Goal: Task Accomplishment & Management: Manage account settings

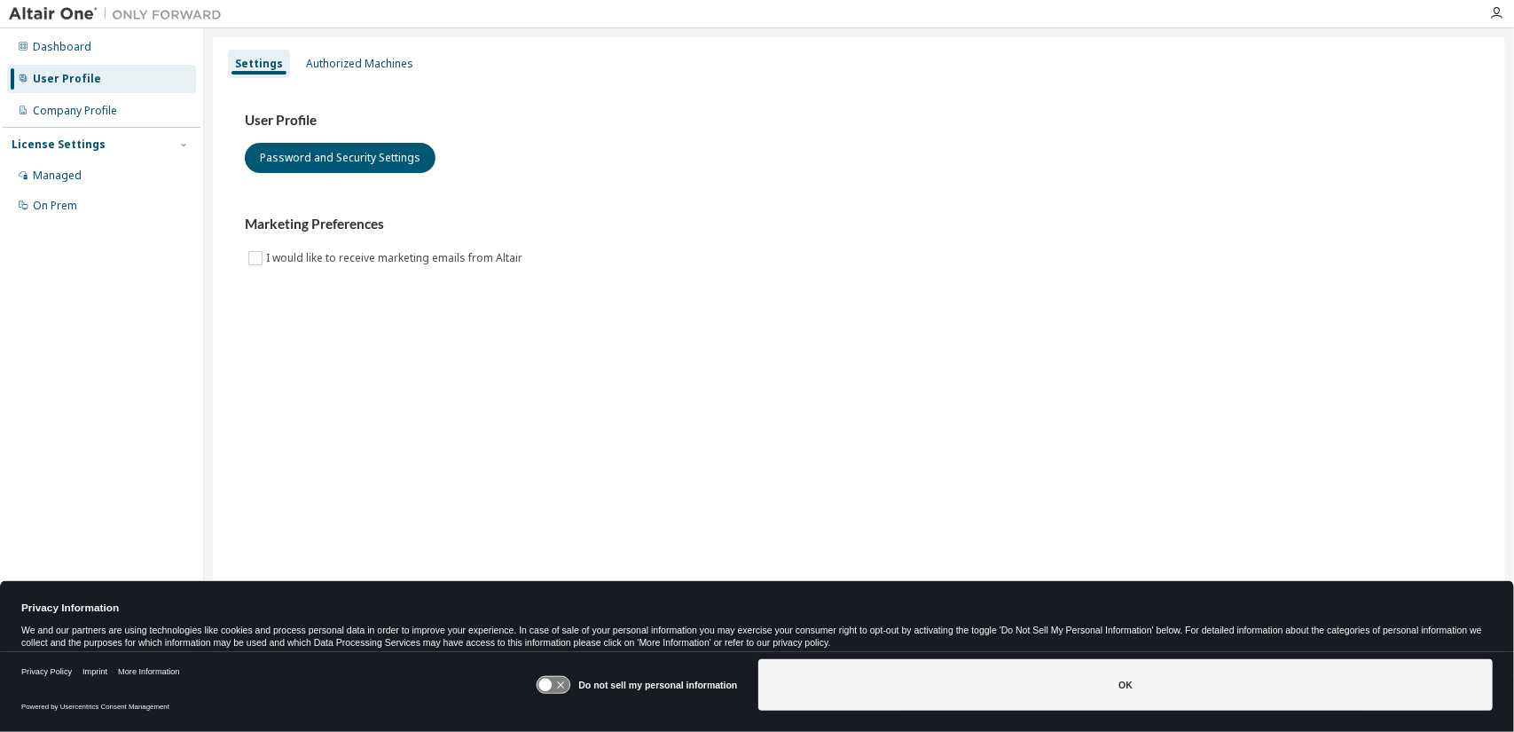
click at [114, 79] on div "User Profile" at bounding box center [101, 79] width 189 height 28
click at [1491, 12] on icon "button" at bounding box center [1497, 13] width 14 height 14
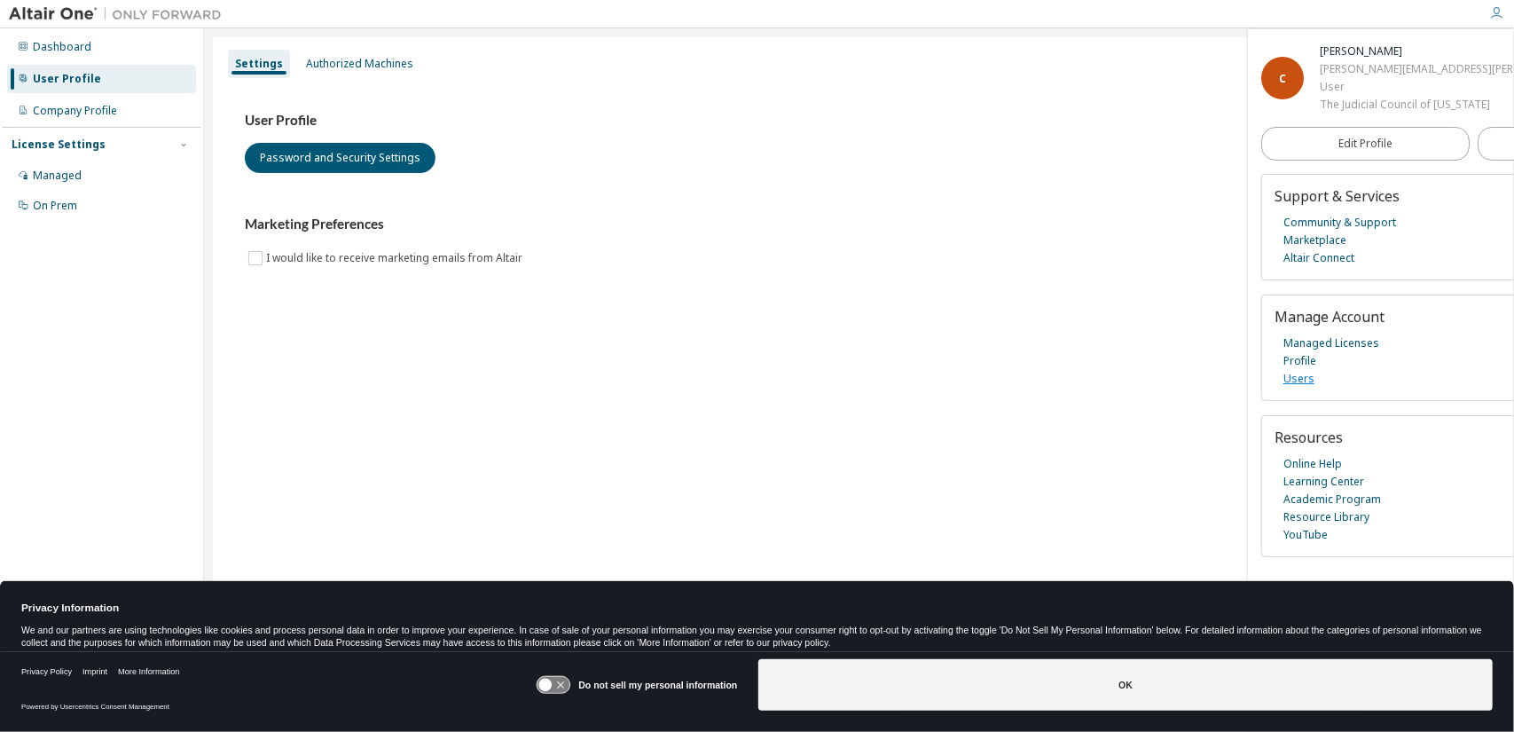
click at [1300, 375] on link "Users" at bounding box center [1299, 379] width 31 height 18
click at [819, 286] on div "User Profile Password and Security Settings Marketing Preferences I would like …" at bounding box center [859, 201] width 1271 height 242
click at [378, 68] on div "Authorized Machines" at bounding box center [359, 64] width 107 height 14
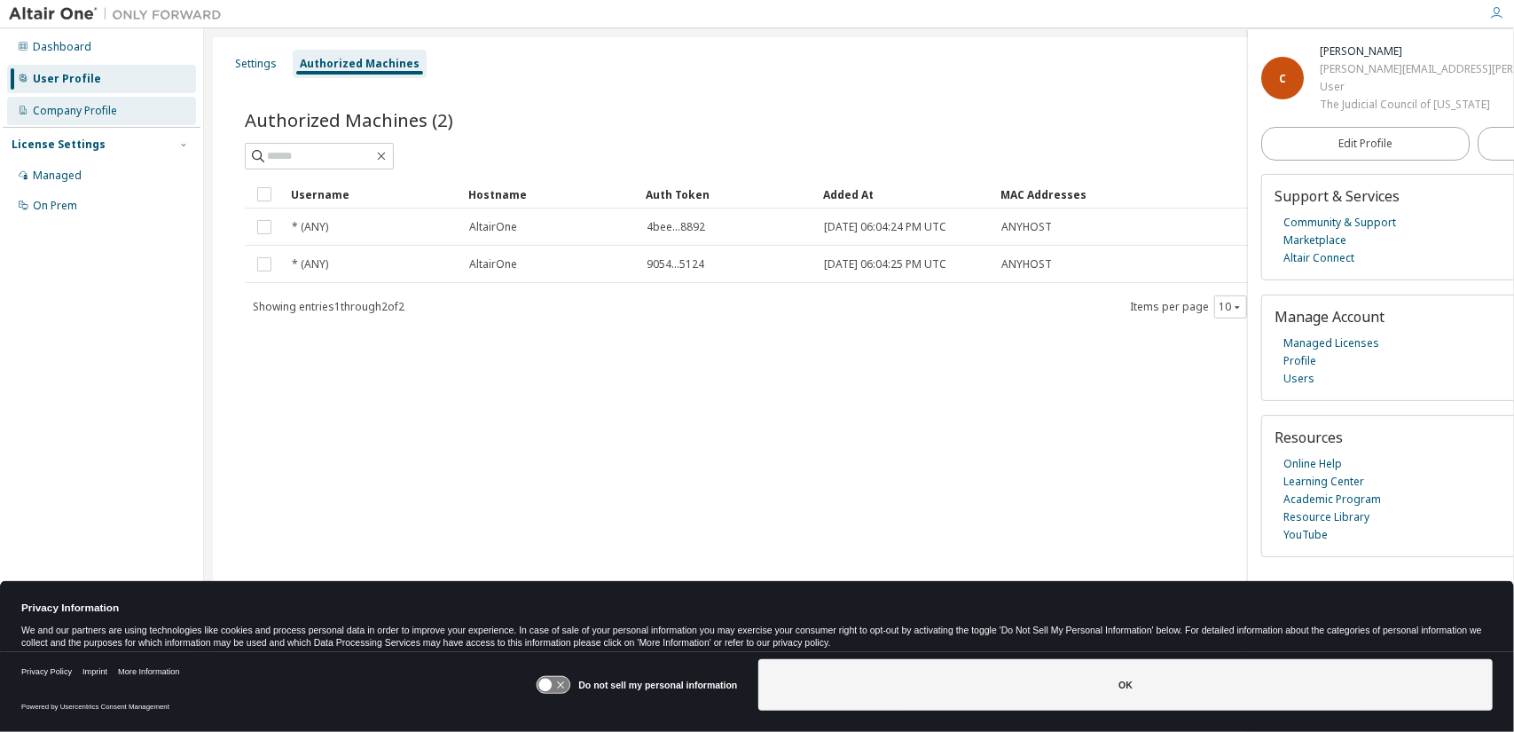
click at [104, 120] on div "Company Profile" at bounding box center [101, 111] width 189 height 28
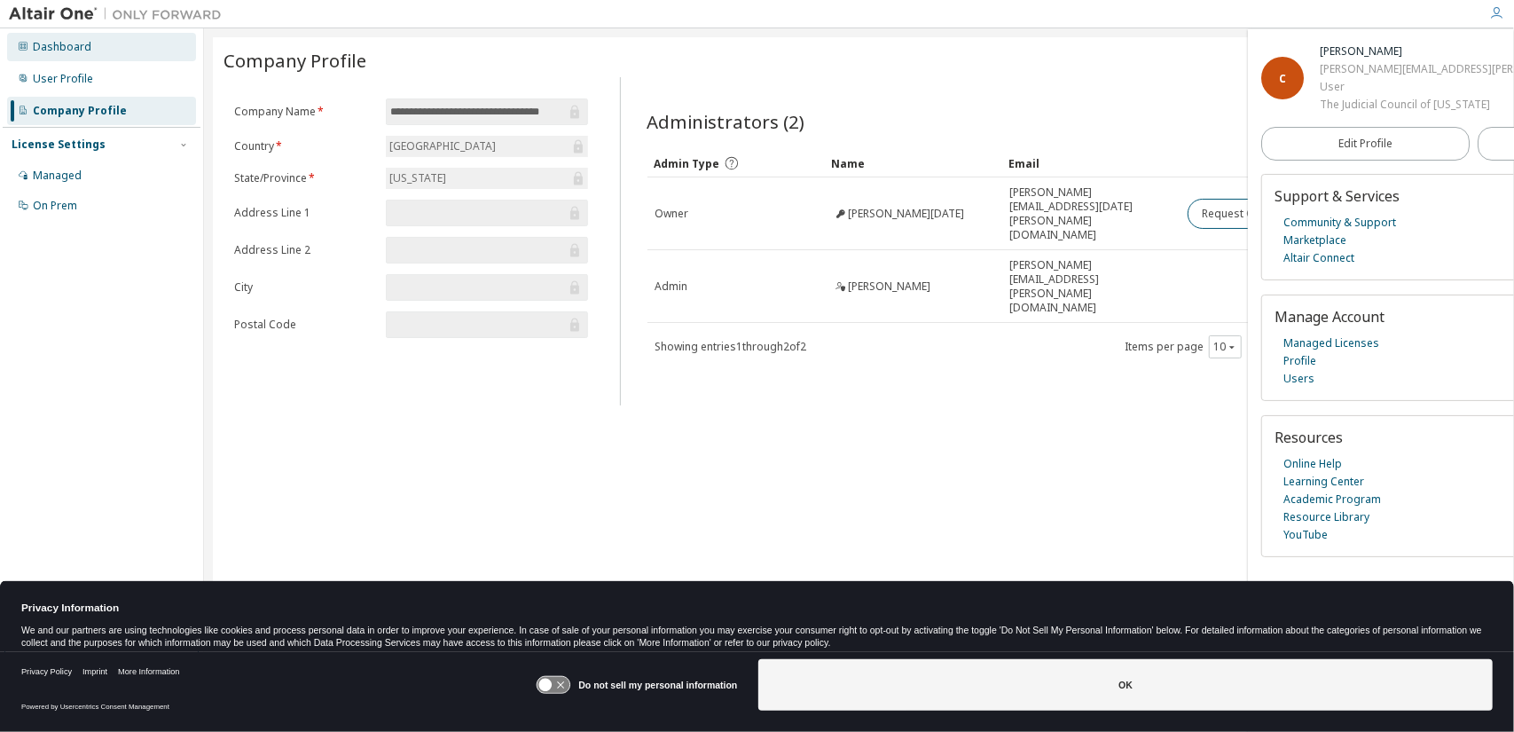
click at [139, 49] on div "Dashboard" at bounding box center [101, 47] width 189 height 28
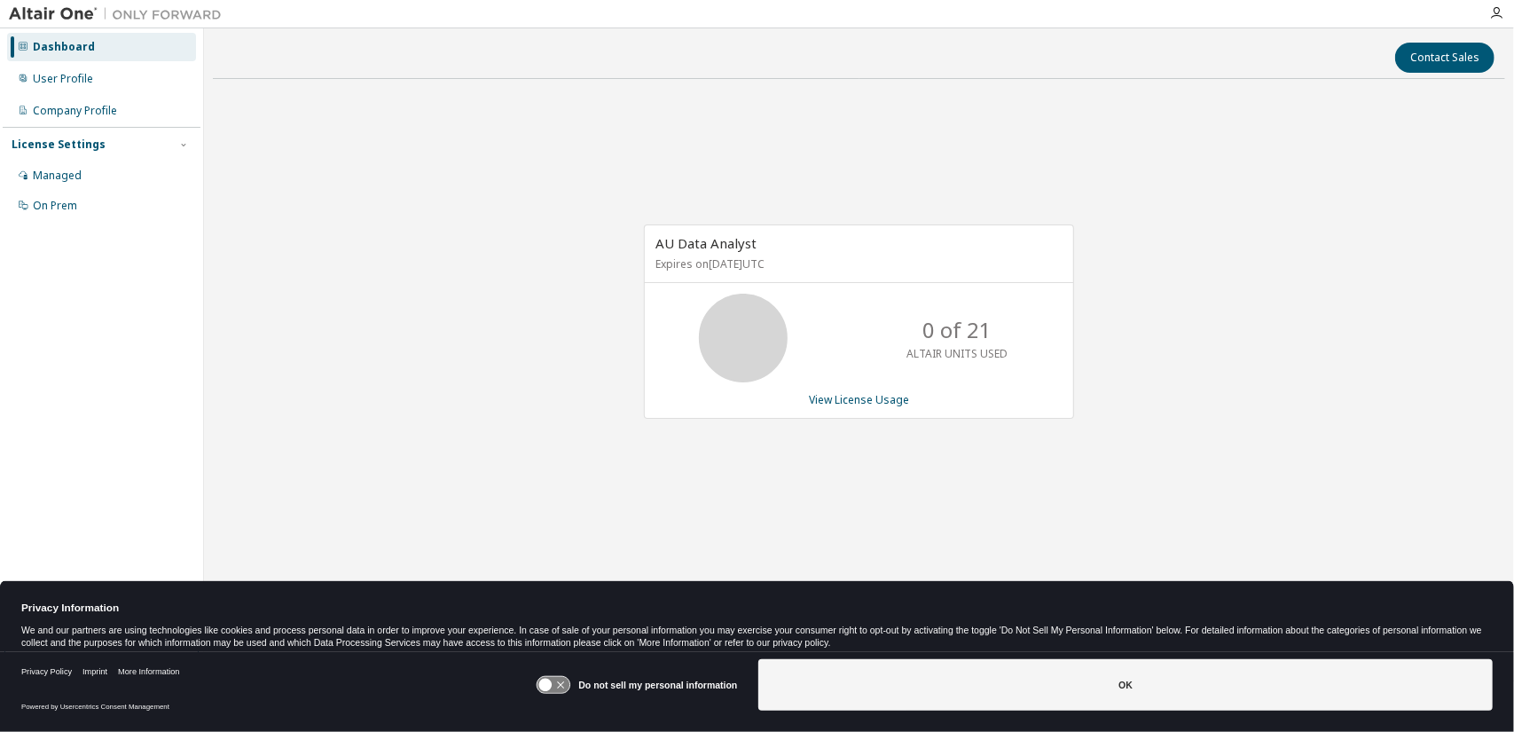
click at [1428, 326] on div "AU Data Analyst Expires on September 21, 2026 UTC 0 of 21 ALTAIR UNITS USED Vie…" at bounding box center [859, 331] width 1293 height 476
click at [94, 77] on div "User Profile" at bounding box center [101, 79] width 189 height 28
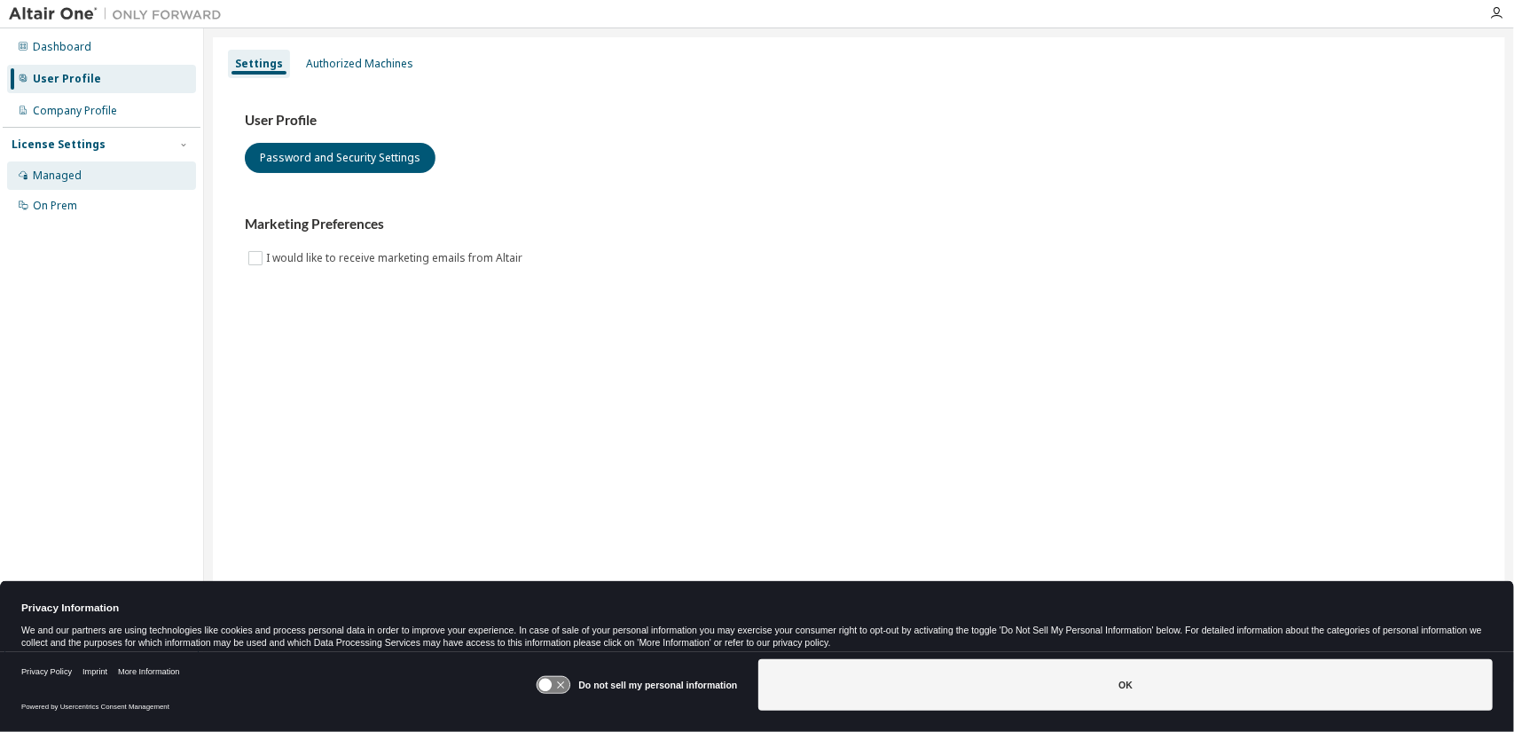
click at [78, 182] on div "Managed" at bounding box center [57, 176] width 49 height 14
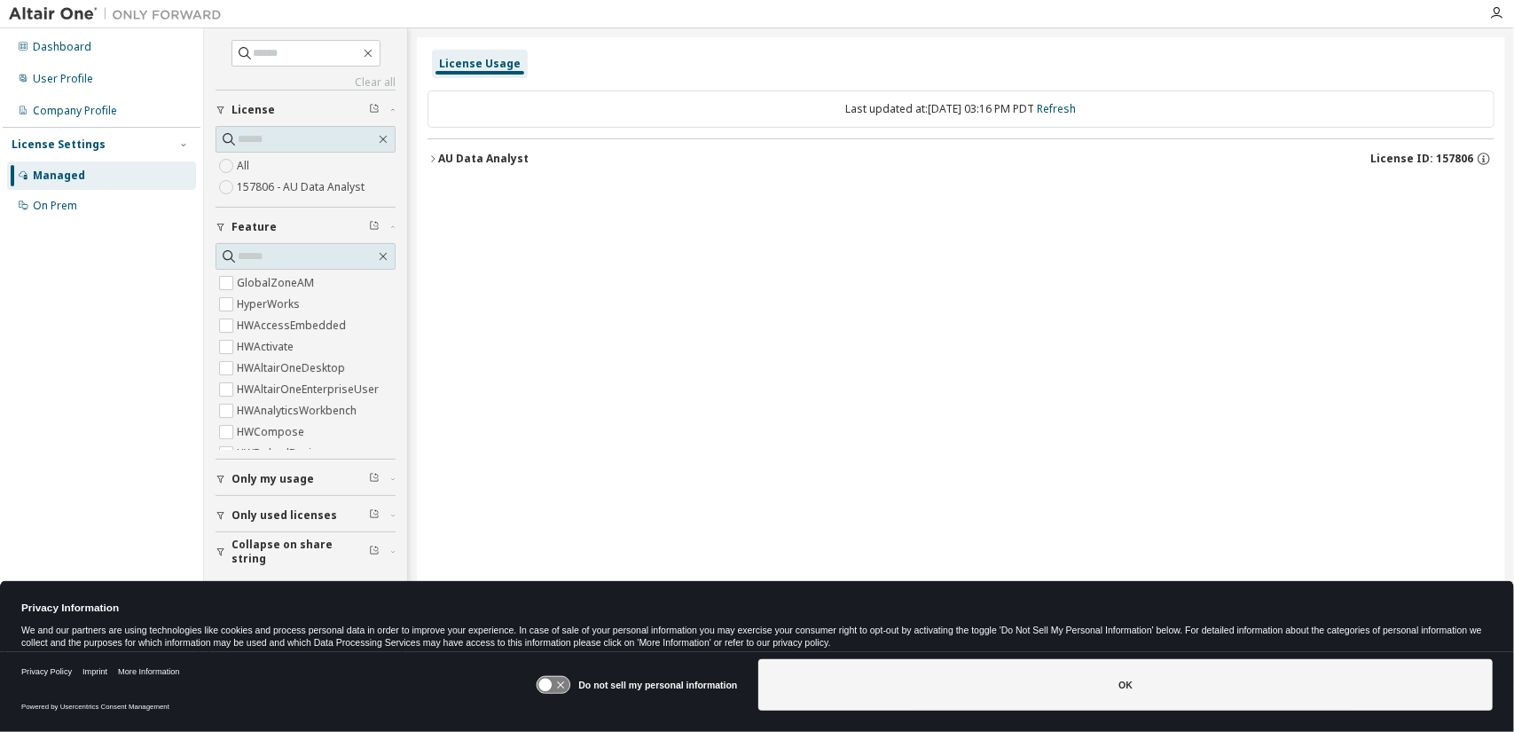
click at [433, 158] on icon "button" at bounding box center [433, 158] width 11 height 11
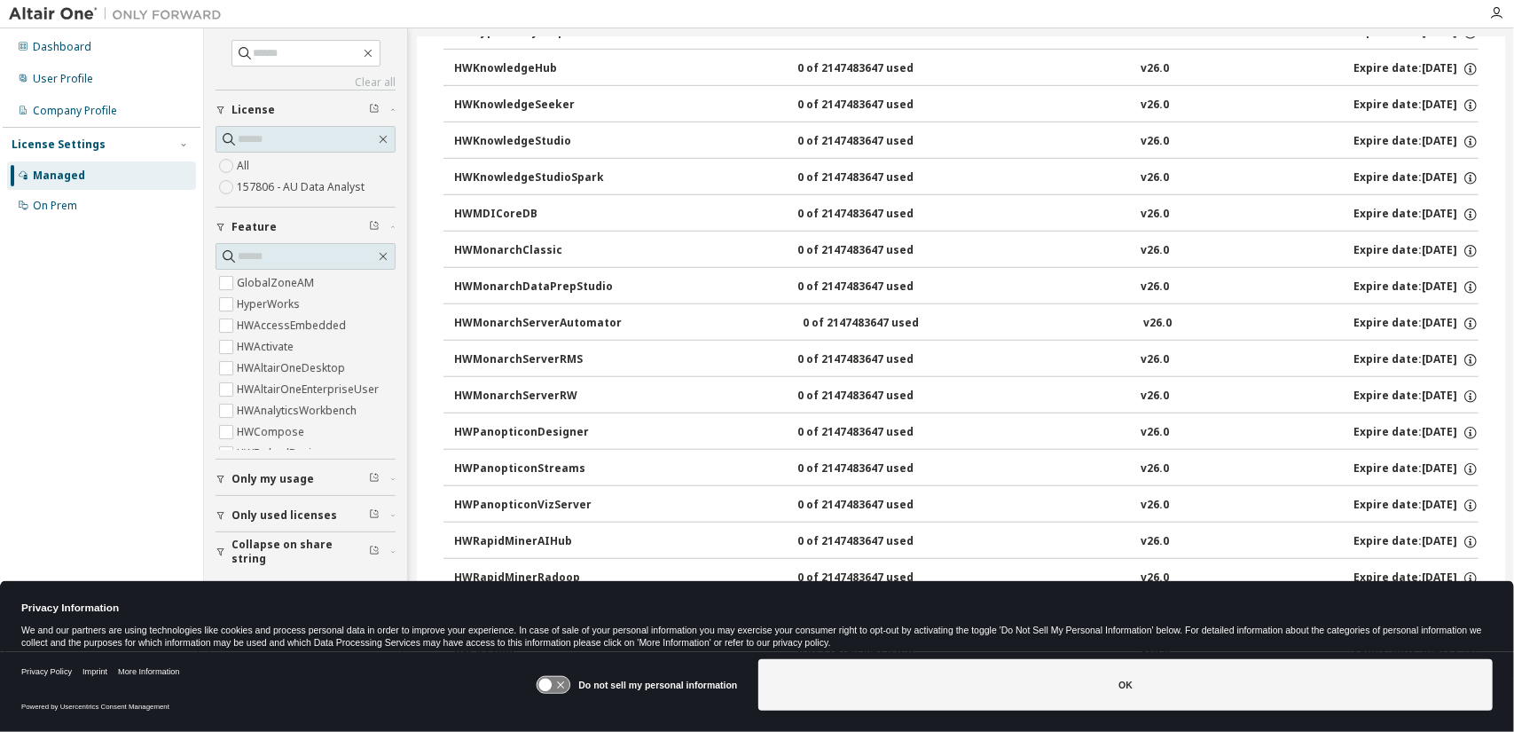
scroll to position [625, 0]
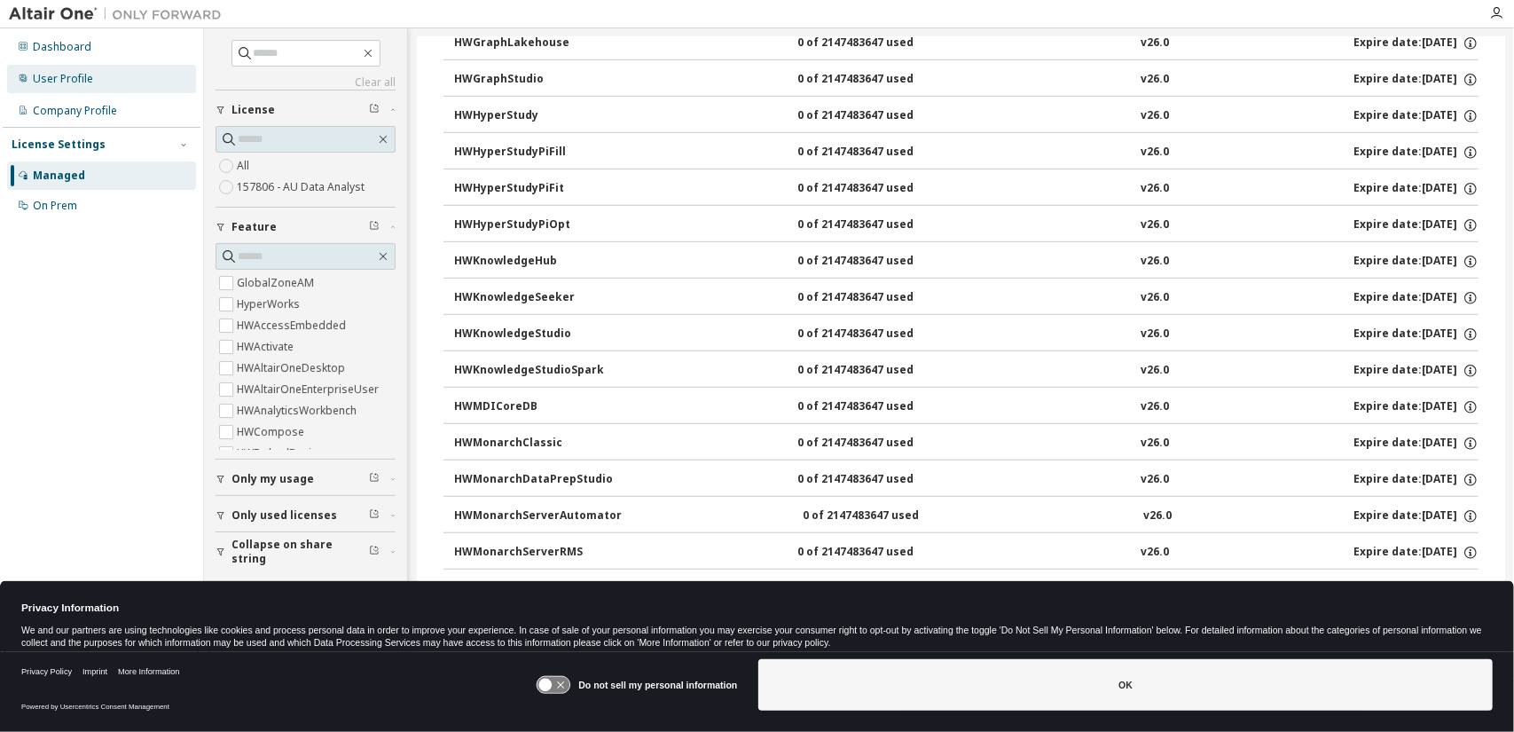
click at [47, 84] on div "User Profile" at bounding box center [63, 79] width 60 height 14
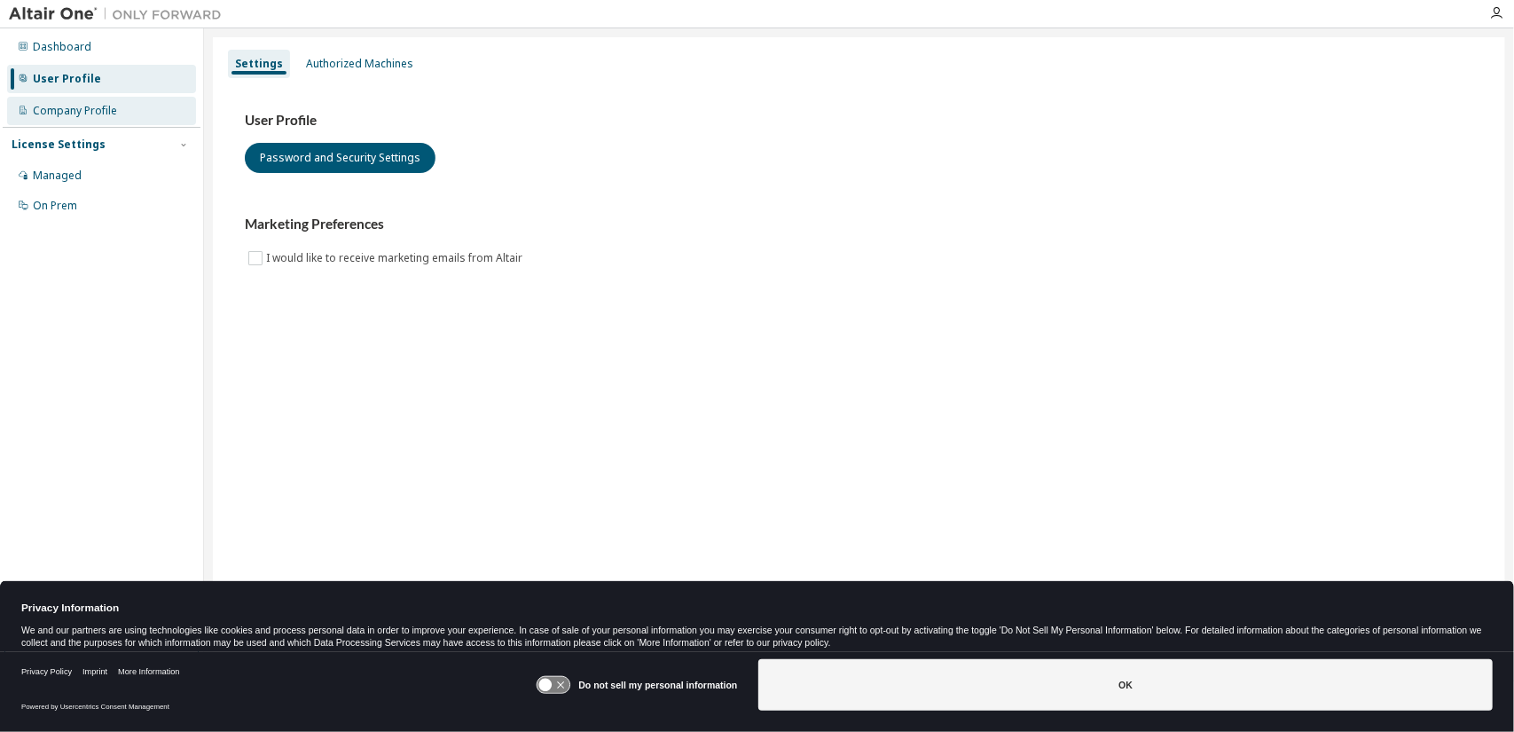
click at [58, 109] on div "Company Profile" at bounding box center [75, 111] width 84 height 14
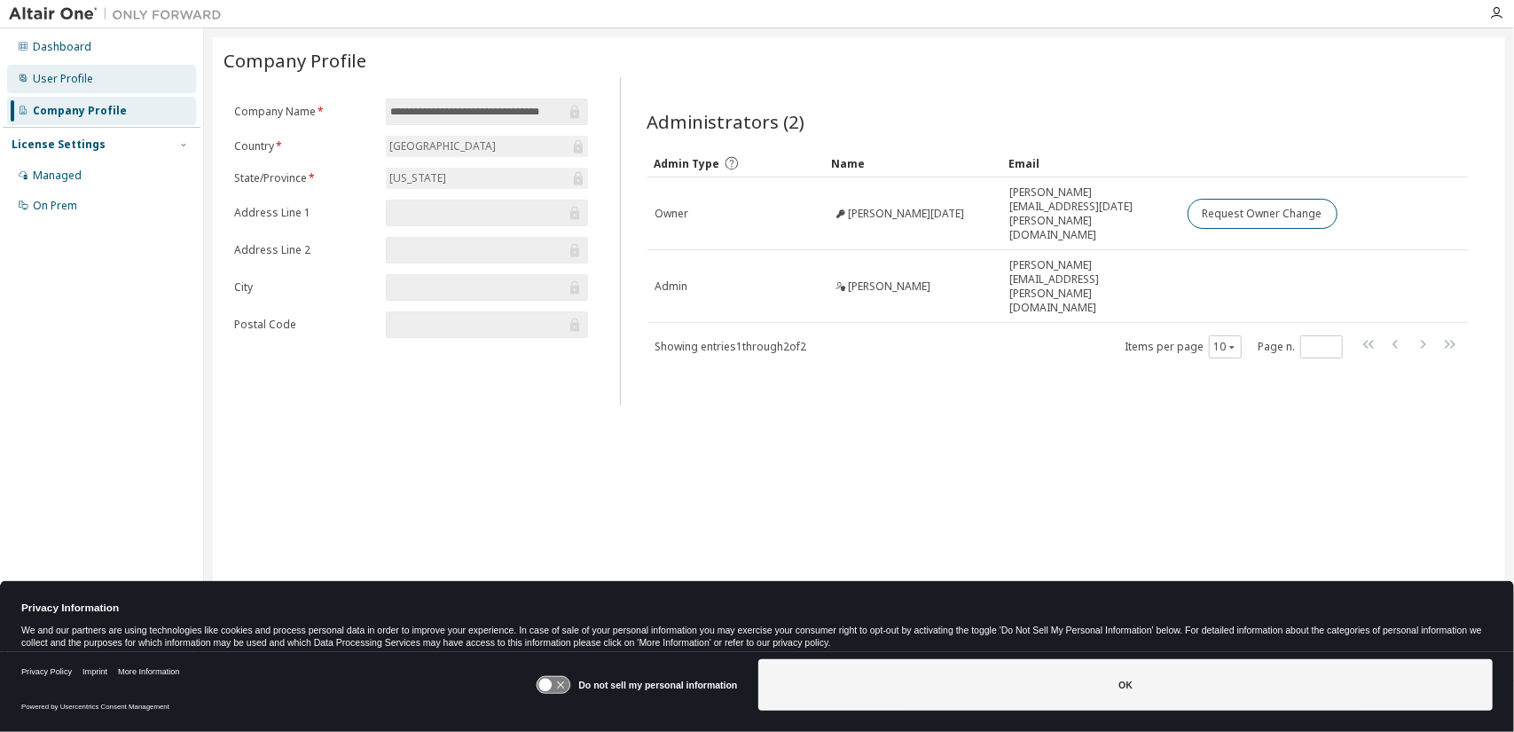
click at [105, 75] on div "User Profile" at bounding box center [101, 79] width 189 height 28
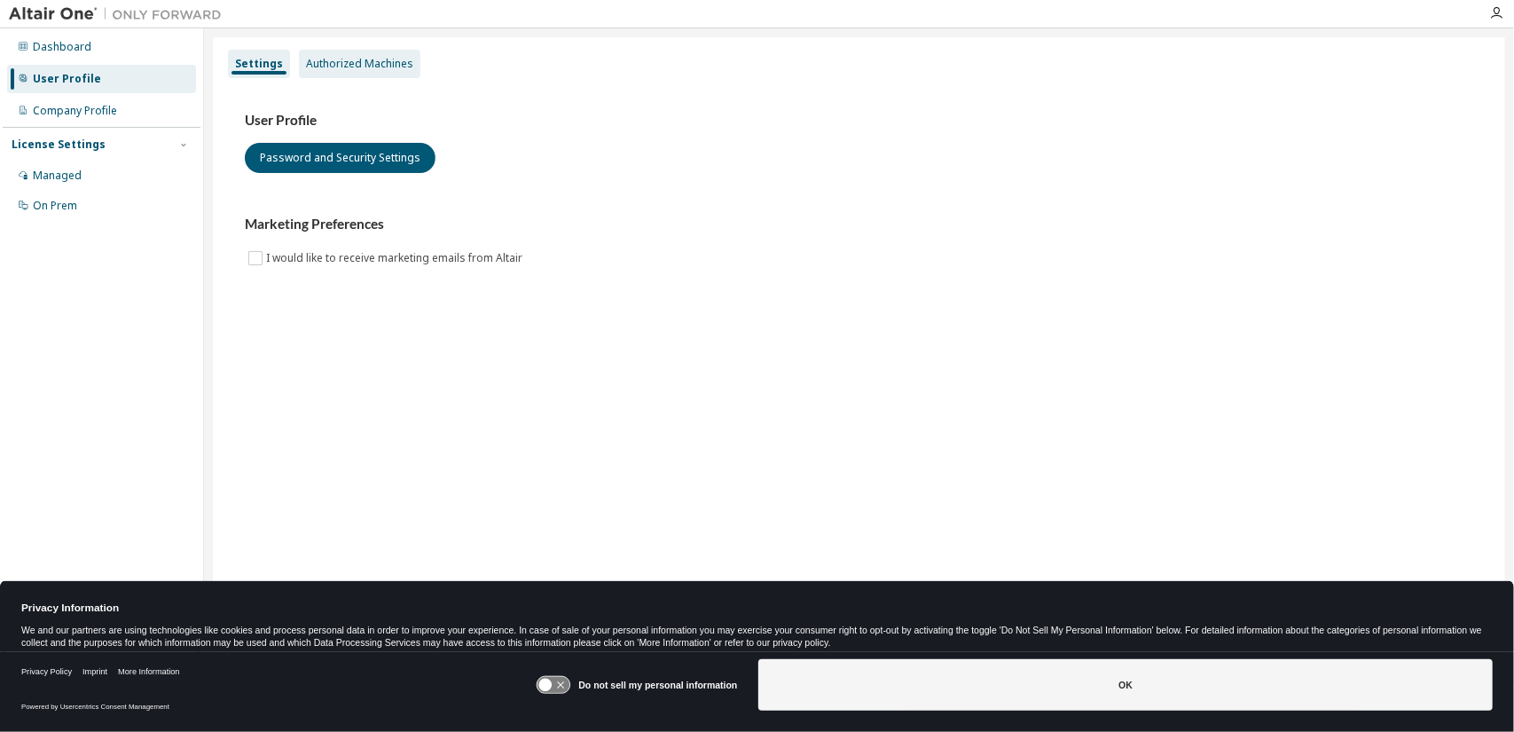
click at [334, 59] on div "Authorized Machines" at bounding box center [359, 64] width 107 height 14
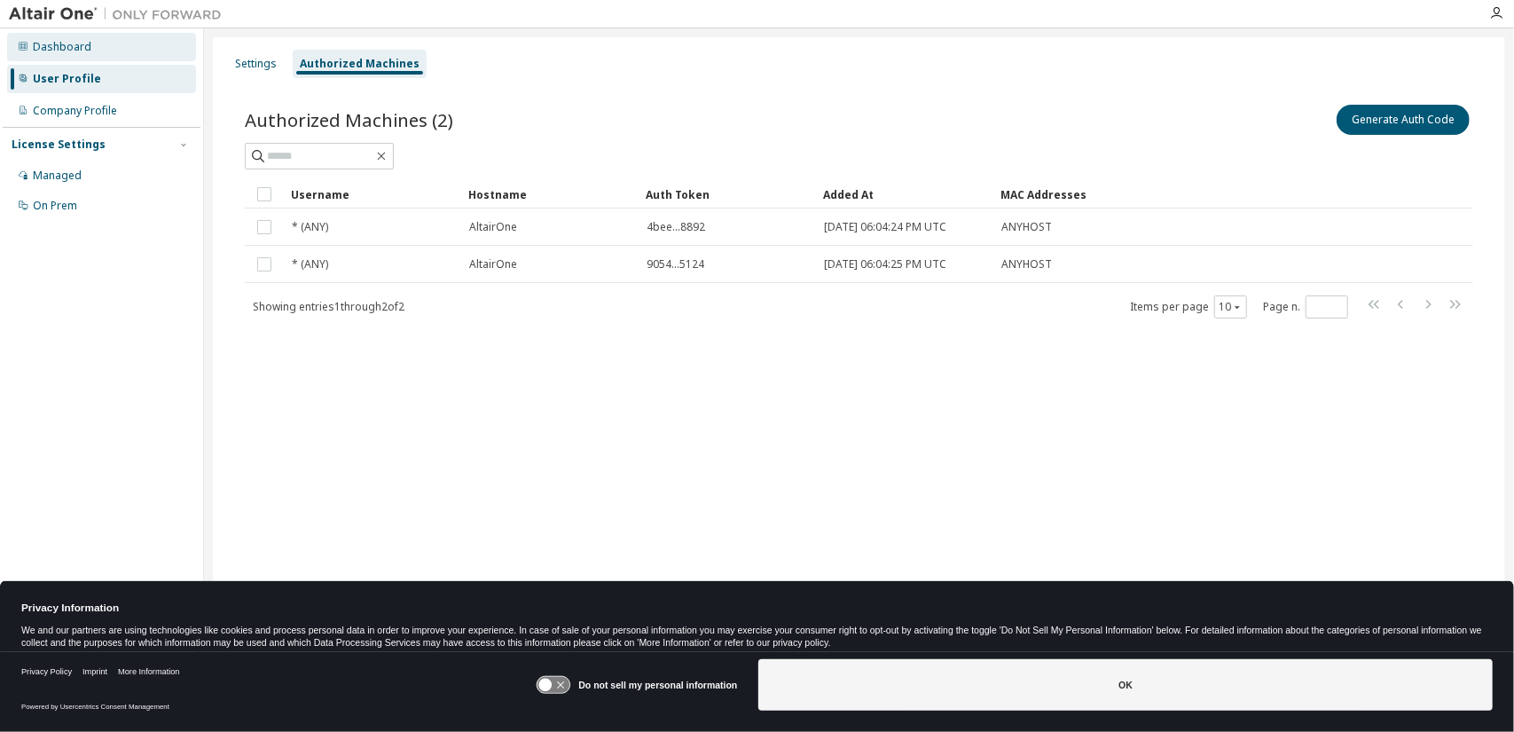
click at [107, 58] on div "Dashboard" at bounding box center [101, 47] width 189 height 28
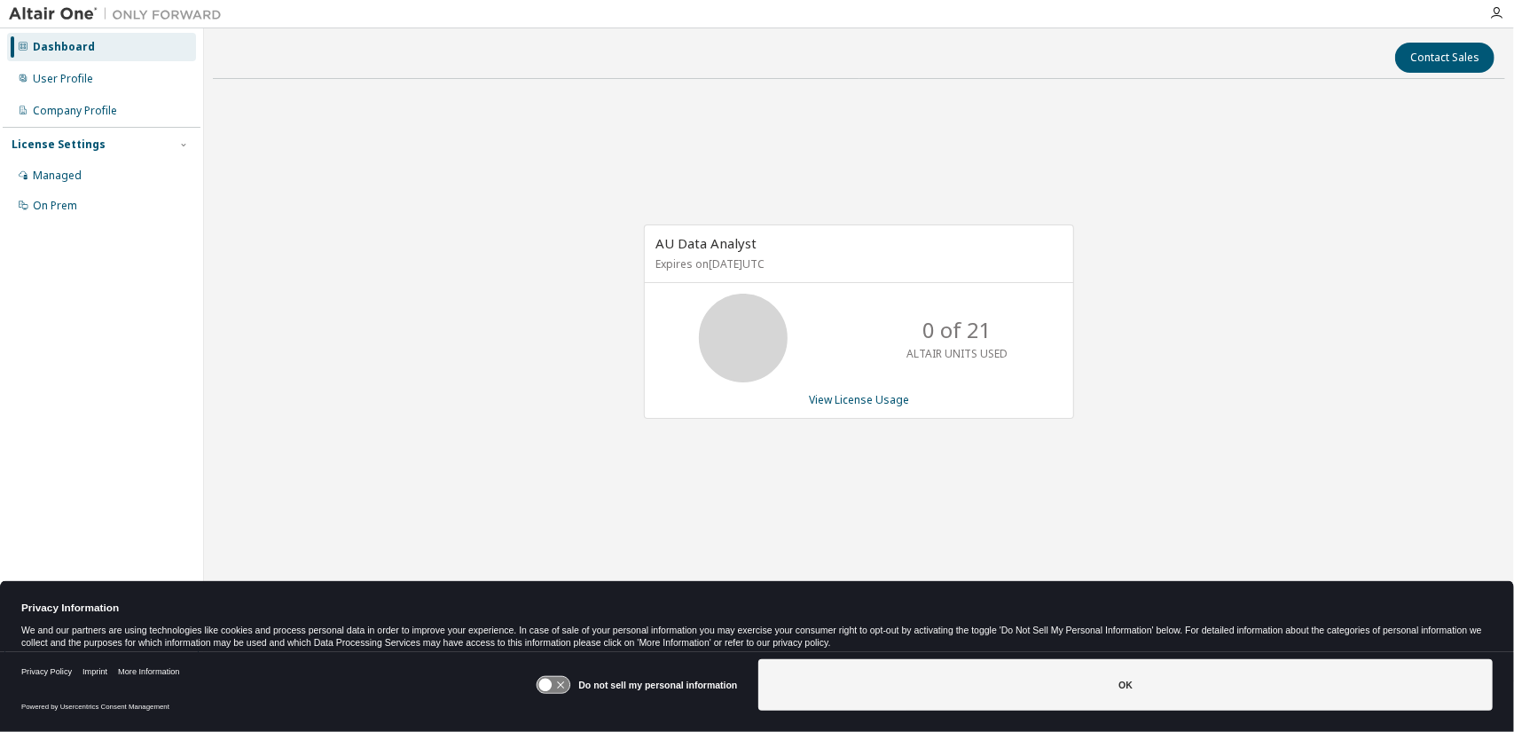
click at [1237, 493] on div "AU Data Analyst Expires on September 21, 2026 UTC 0 of 21 ALTAIR UNITS USED Vie…" at bounding box center [859, 331] width 1293 height 476
click at [867, 399] on link "View License Usage" at bounding box center [859, 399] width 100 height 15
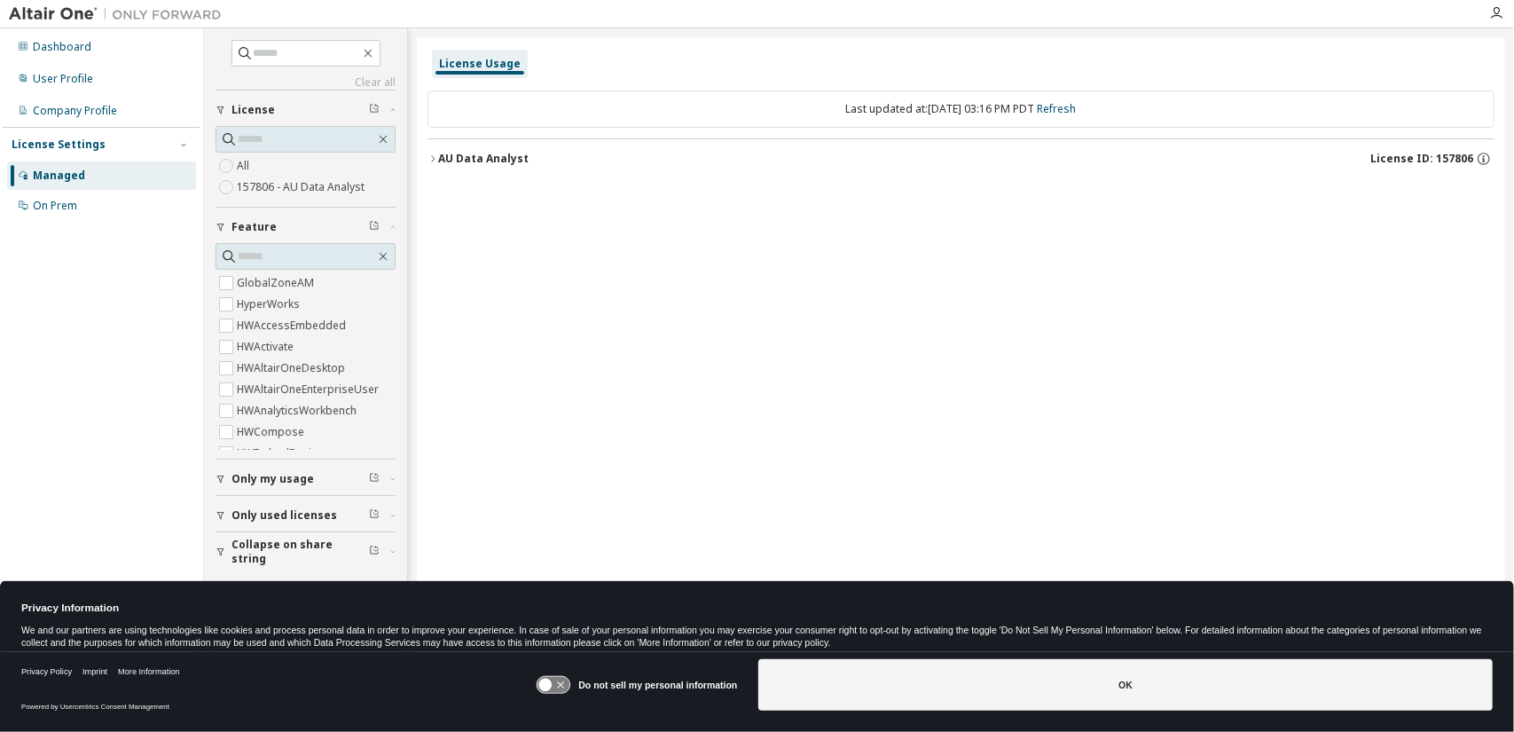
click at [270, 505] on button "Only used licenses" at bounding box center [306, 515] width 180 height 39
click at [293, 185] on label "157806 - AU Data Analyst" at bounding box center [302, 187] width 131 height 21
click at [434, 161] on icon "button" at bounding box center [433, 158] width 11 height 11
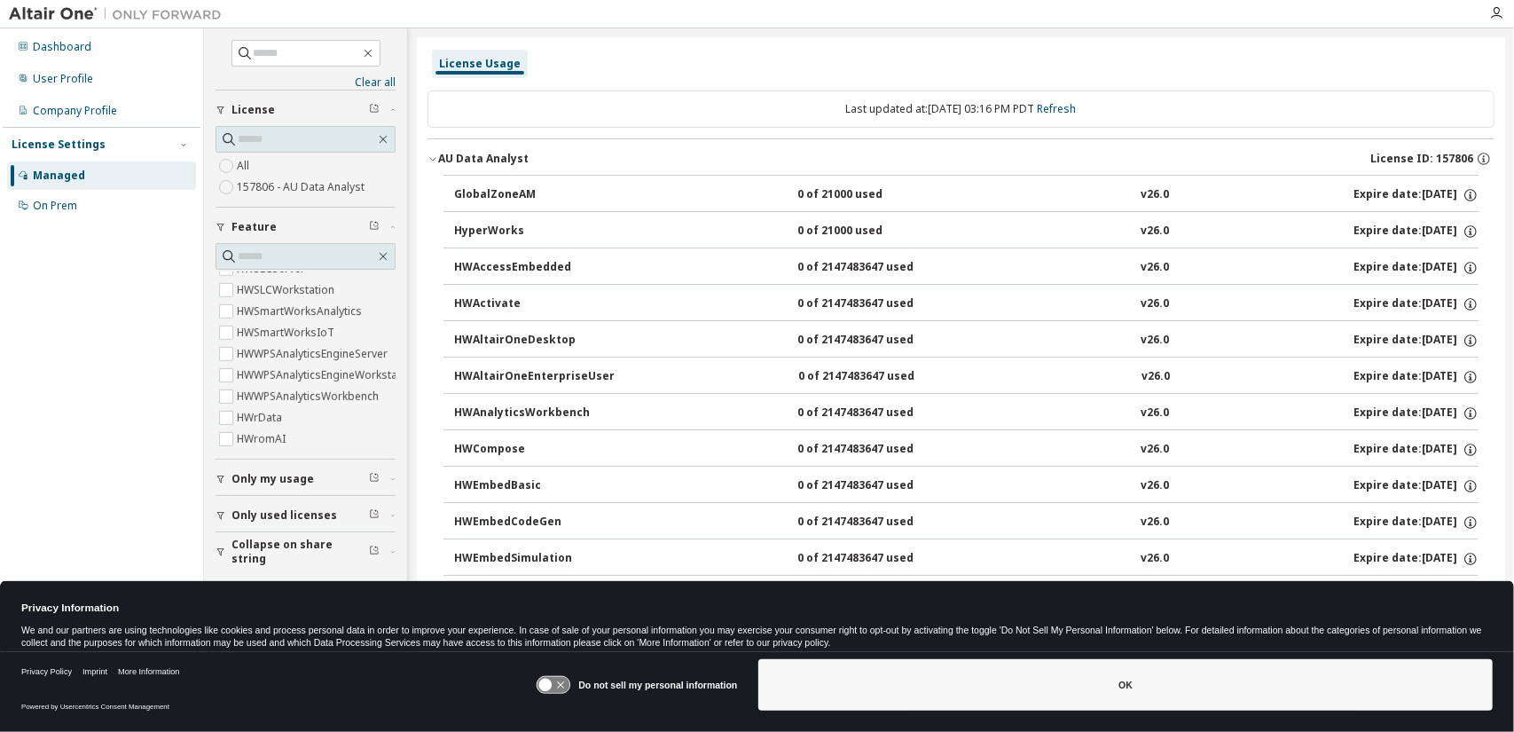
click at [289, 165] on div "All 157806 - AU Data Analyst" at bounding box center [306, 176] width 180 height 43
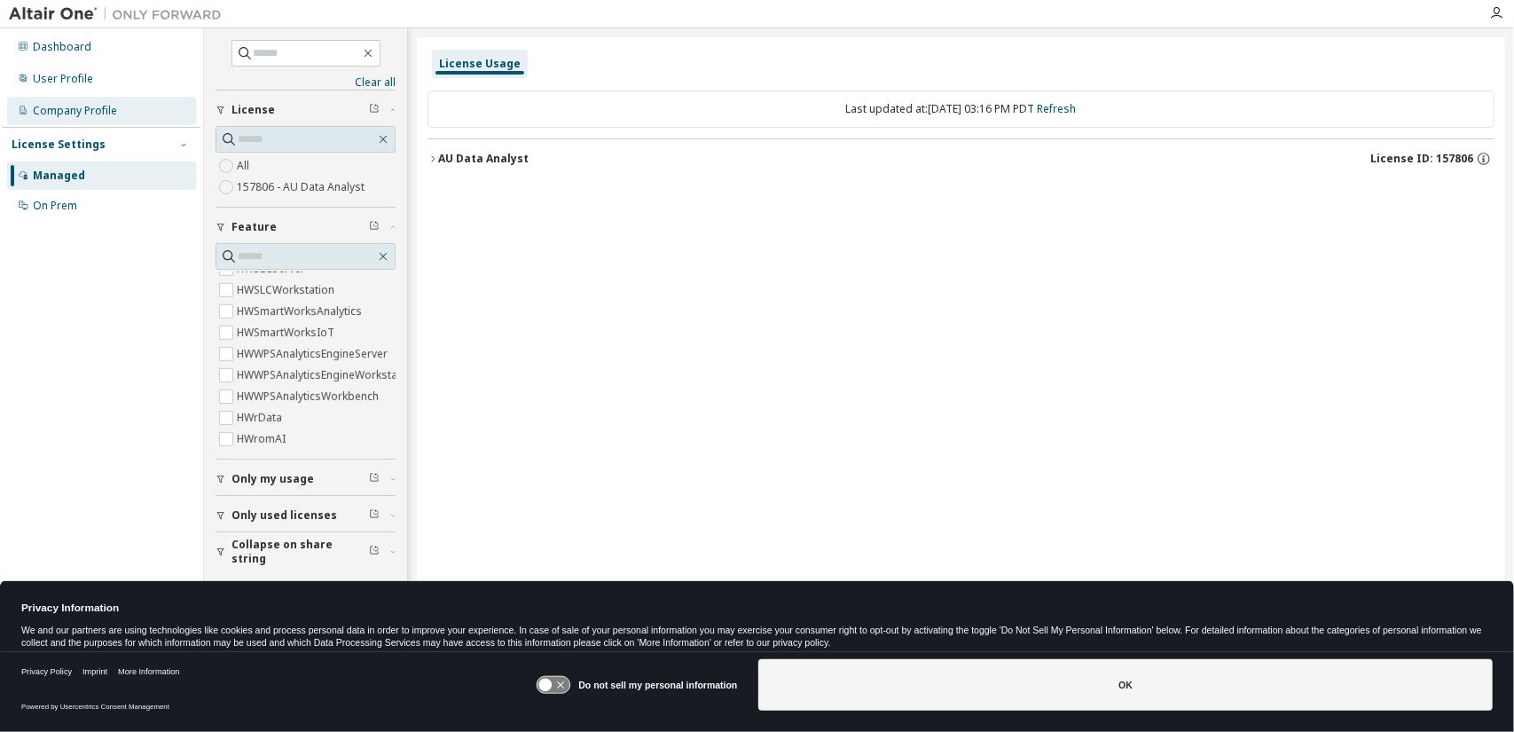
click at [79, 113] on div "Company Profile" at bounding box center [75, 111] width 84 height 14
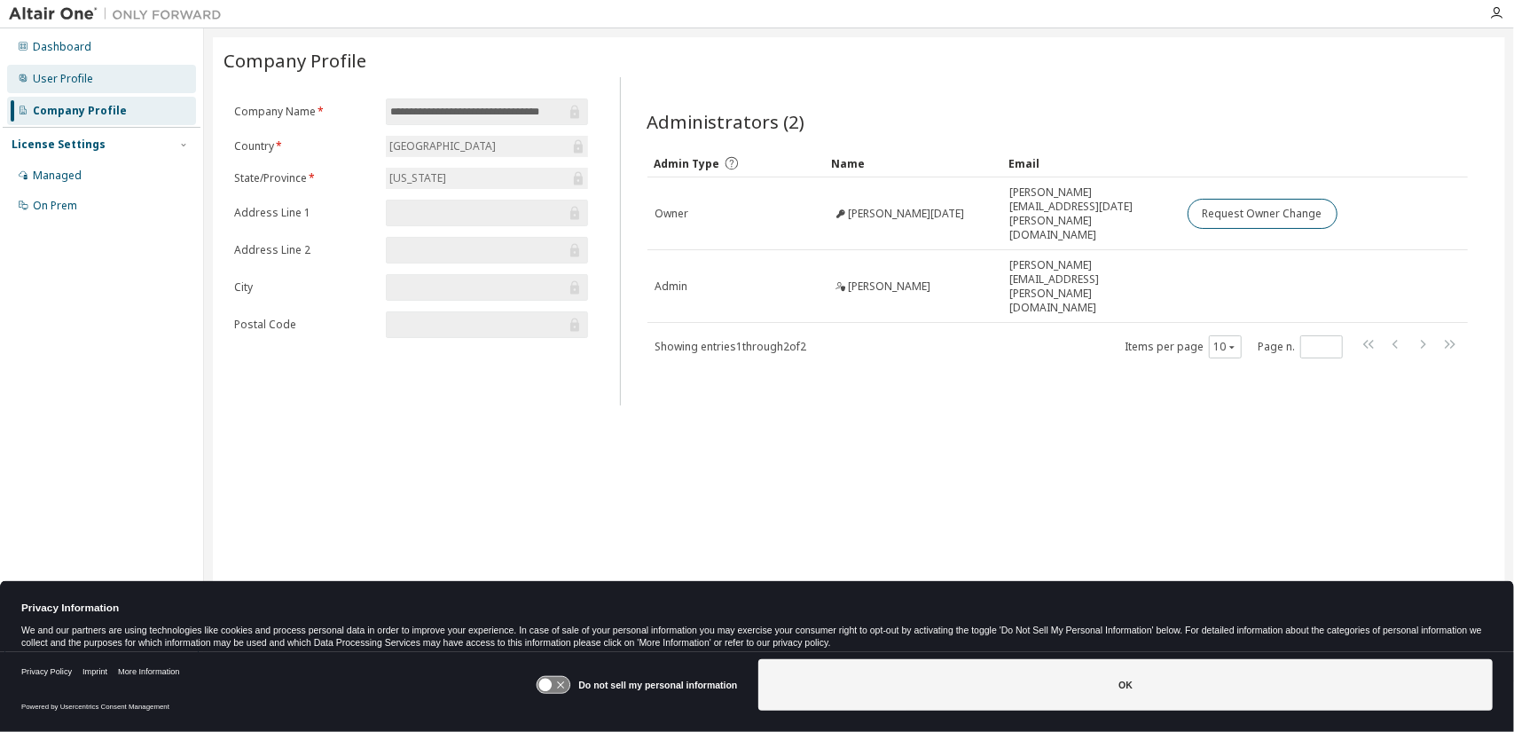
click at [98, 86] on div "User Profile" at bounding box center [101, 79] width 189 height 28
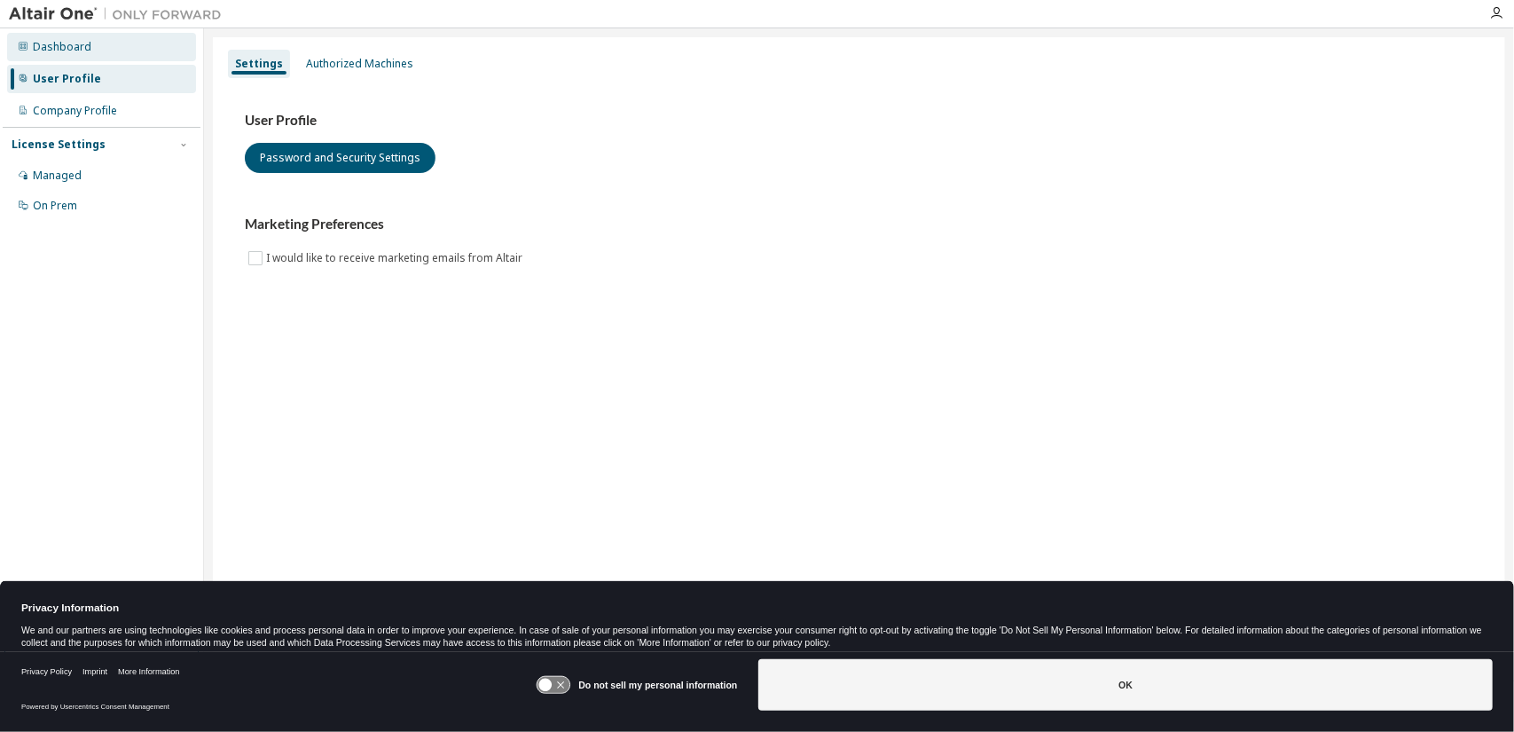
click at [112, 56] on div "Dashboard" at bounding box center [101, 47] width 189 height 28
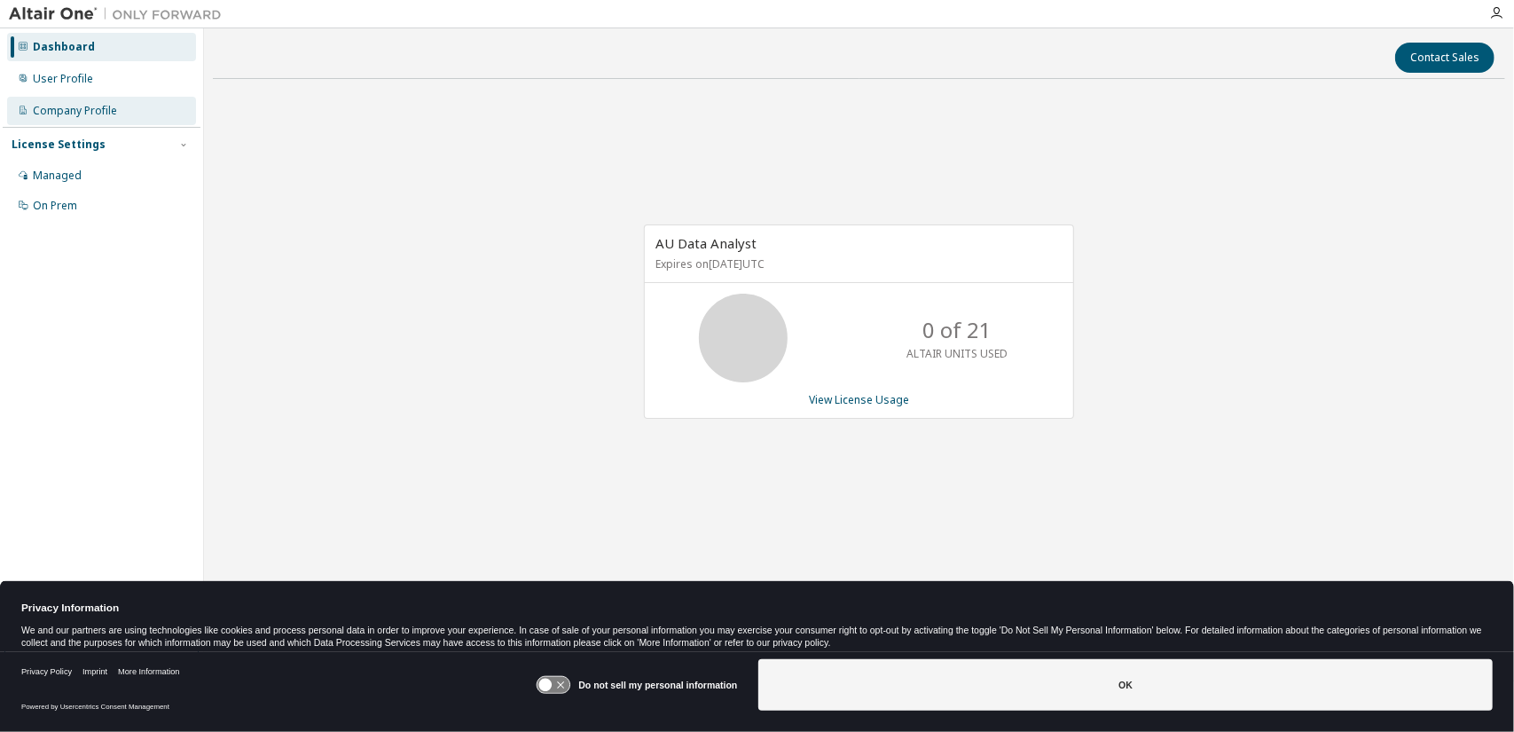
click at [83, 105] on div "Company Profile" at bounding box center [75, 111] width 84 height 14
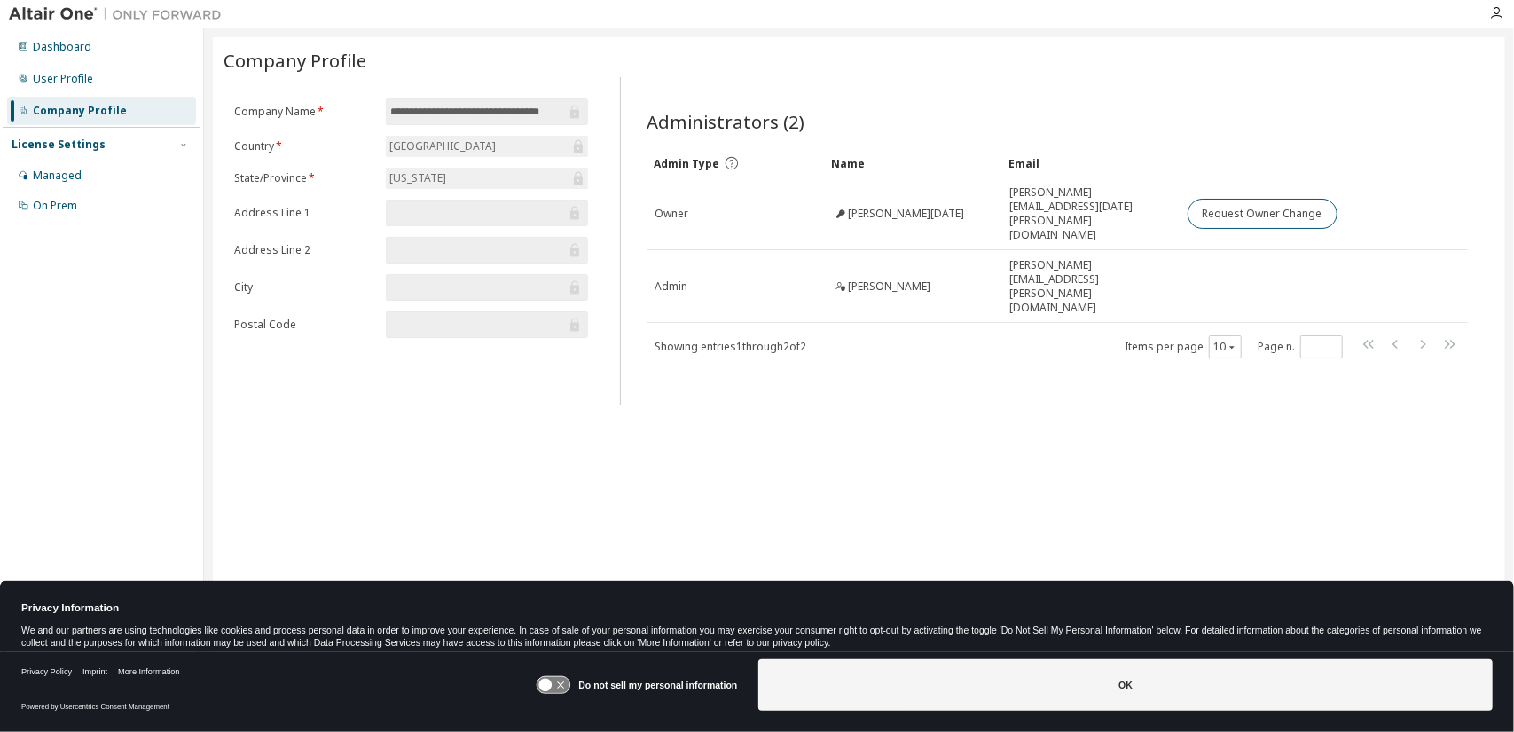
click at [976, 375] on div "**********" at bounding box center [859, 354] width 1293 height 634
click at [882, 420] on div "**********" at bounding box center [859, 354] width 1293 height 634
click at [1495, 12] on icon "button" at bounding box center [1497, 13] width 14 height 14
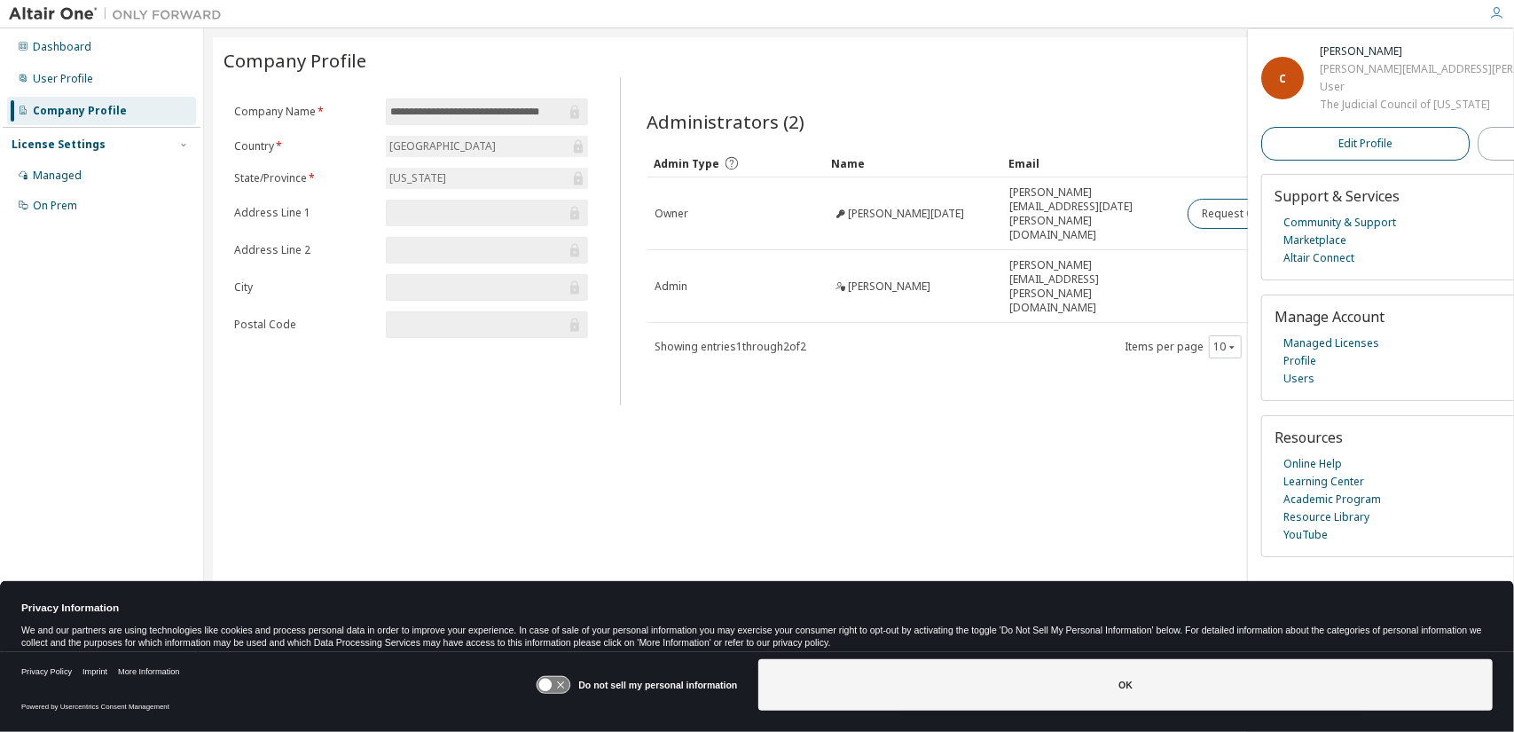
click at [1339, 148] on span "Edit Profile" at bounding box center [1366, 144] width 54 height 14
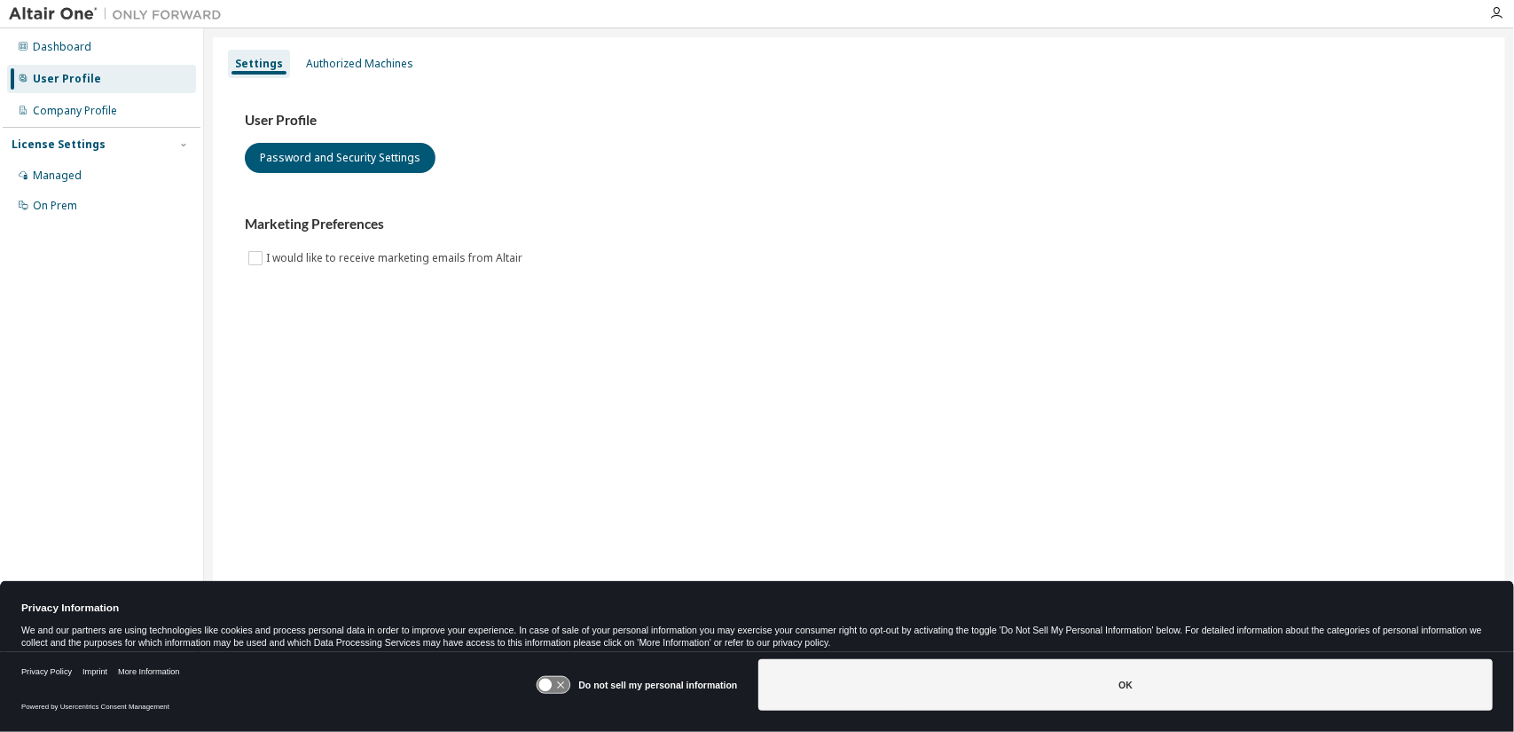
click at [93, 84] on div "User Profile" at bounding box center [67, 79] width 68 height 14
click at [76, 108] on div "Company Profile" at bounding box center [75, 111] width 84 height 14
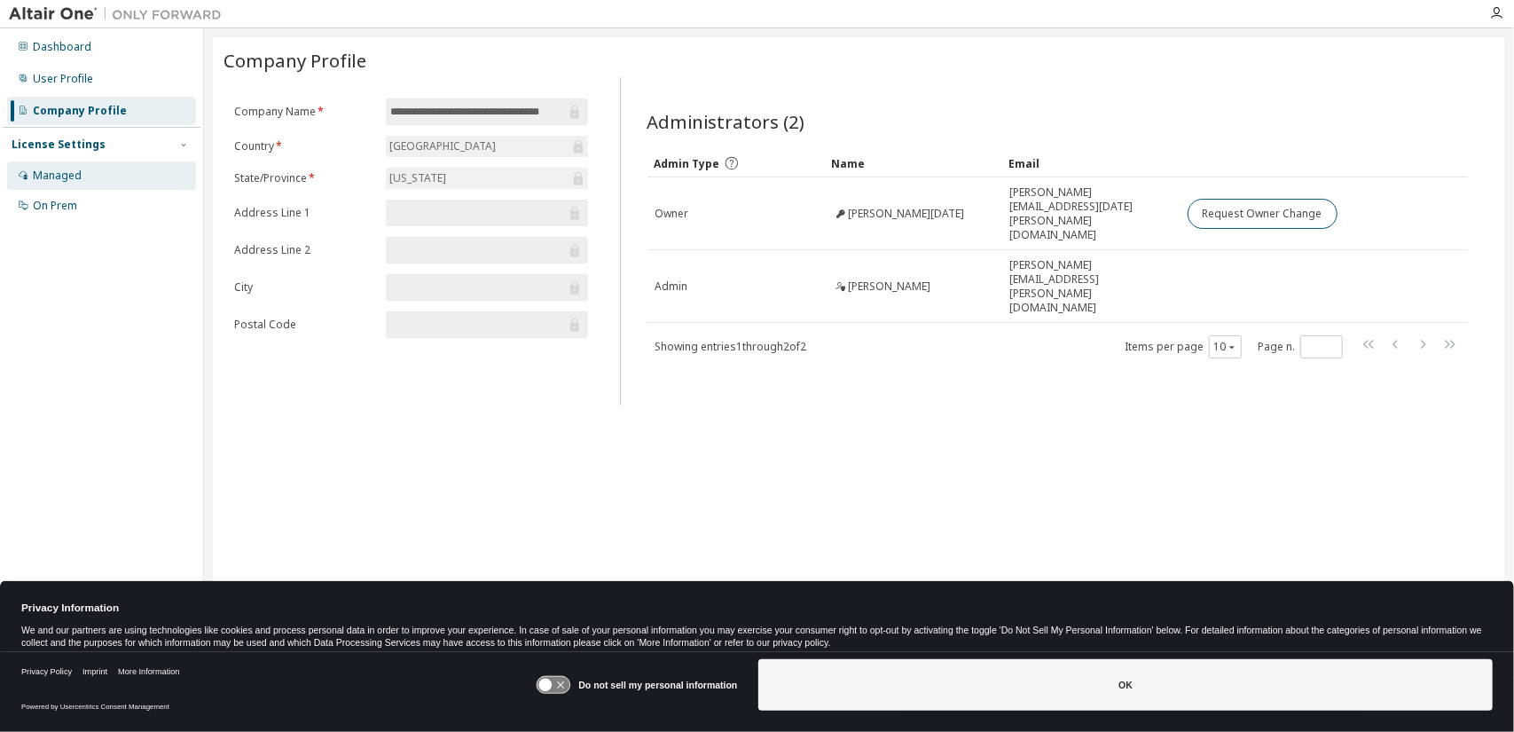
click at [50, 167] on div "Managed" at bounding box center [101, 175] width 189 height 28
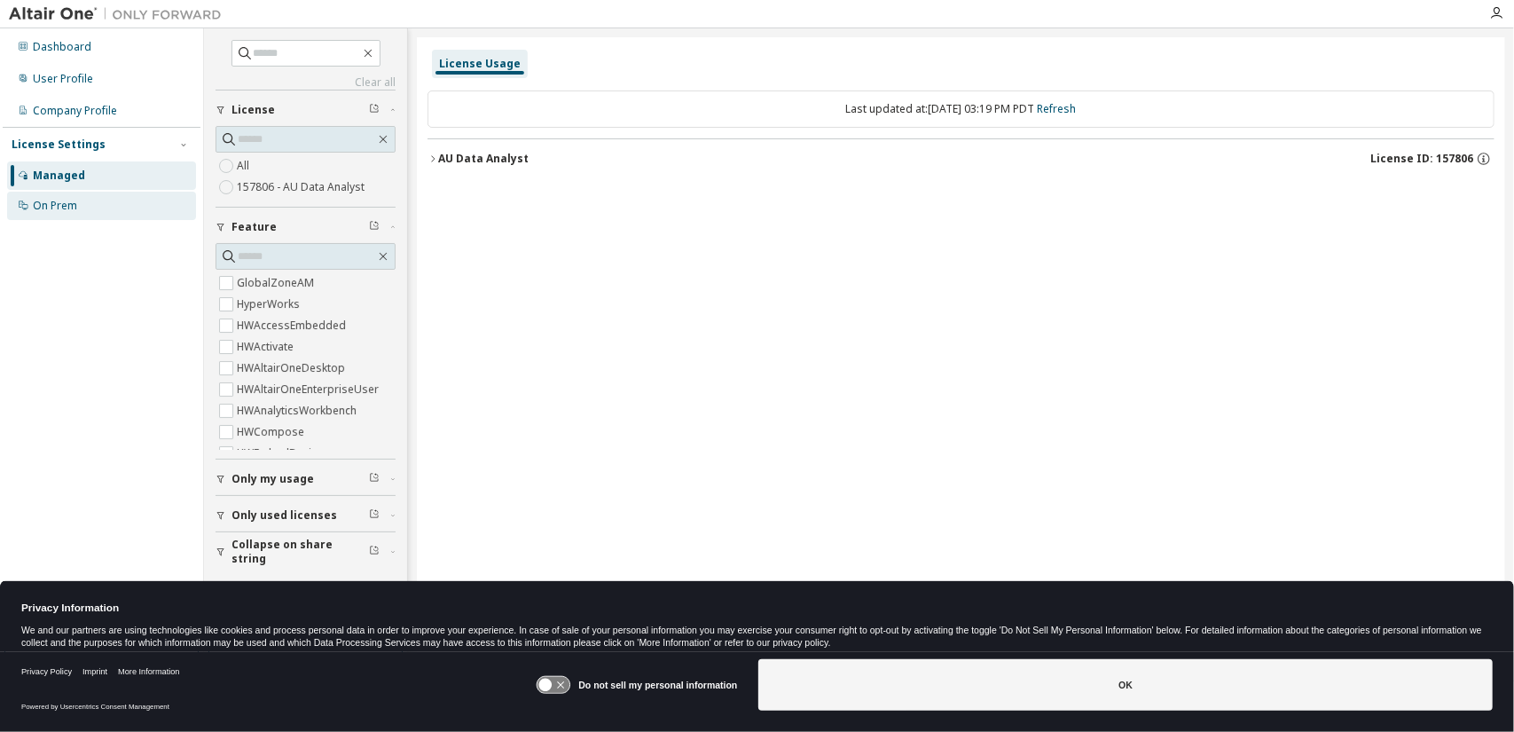
click at [40, 208] on div "On Prem" at bounding box center [55, 206] width 44 height 14
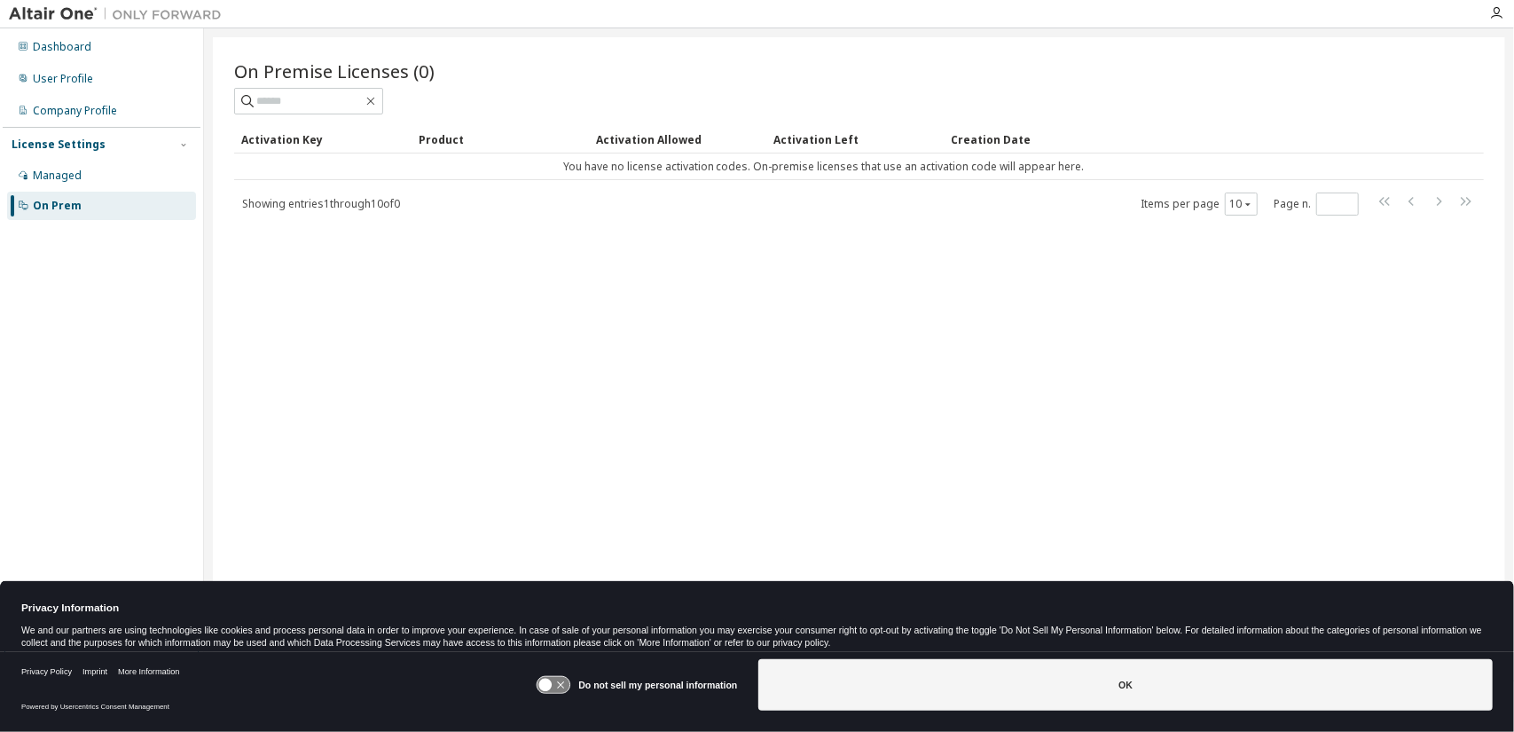
click at [71, 17] on img at bounding box center [120, 14] width 222 height 18
click at [1504, 16] on div at bounding box center [1496, 13] width 35 height 14
click at [1499, 15] on icon "button" at bounding box center [1497, 13] width 14 height 14
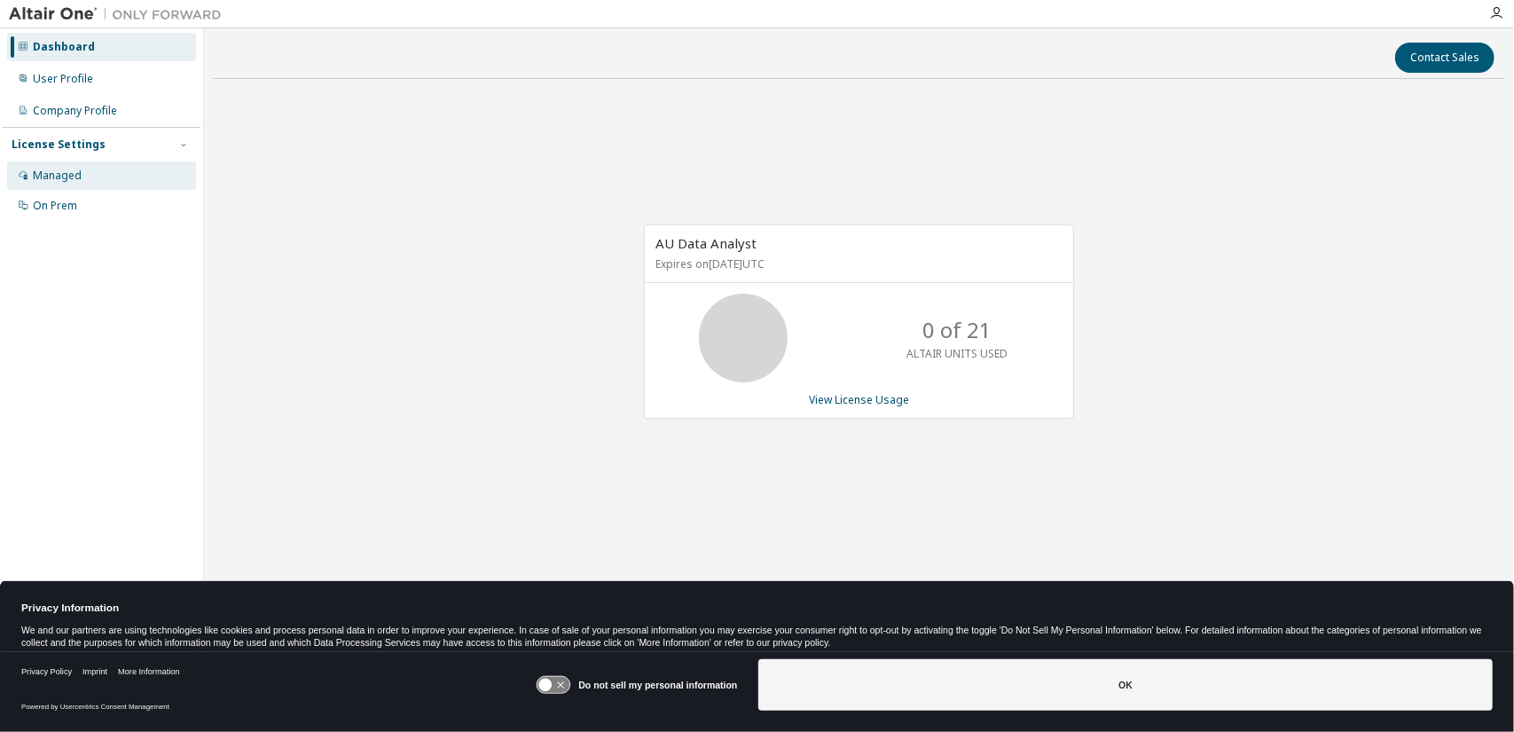
click at [147, 172] on div "Managed" at bounding box center [101, 175] width 189 height 28
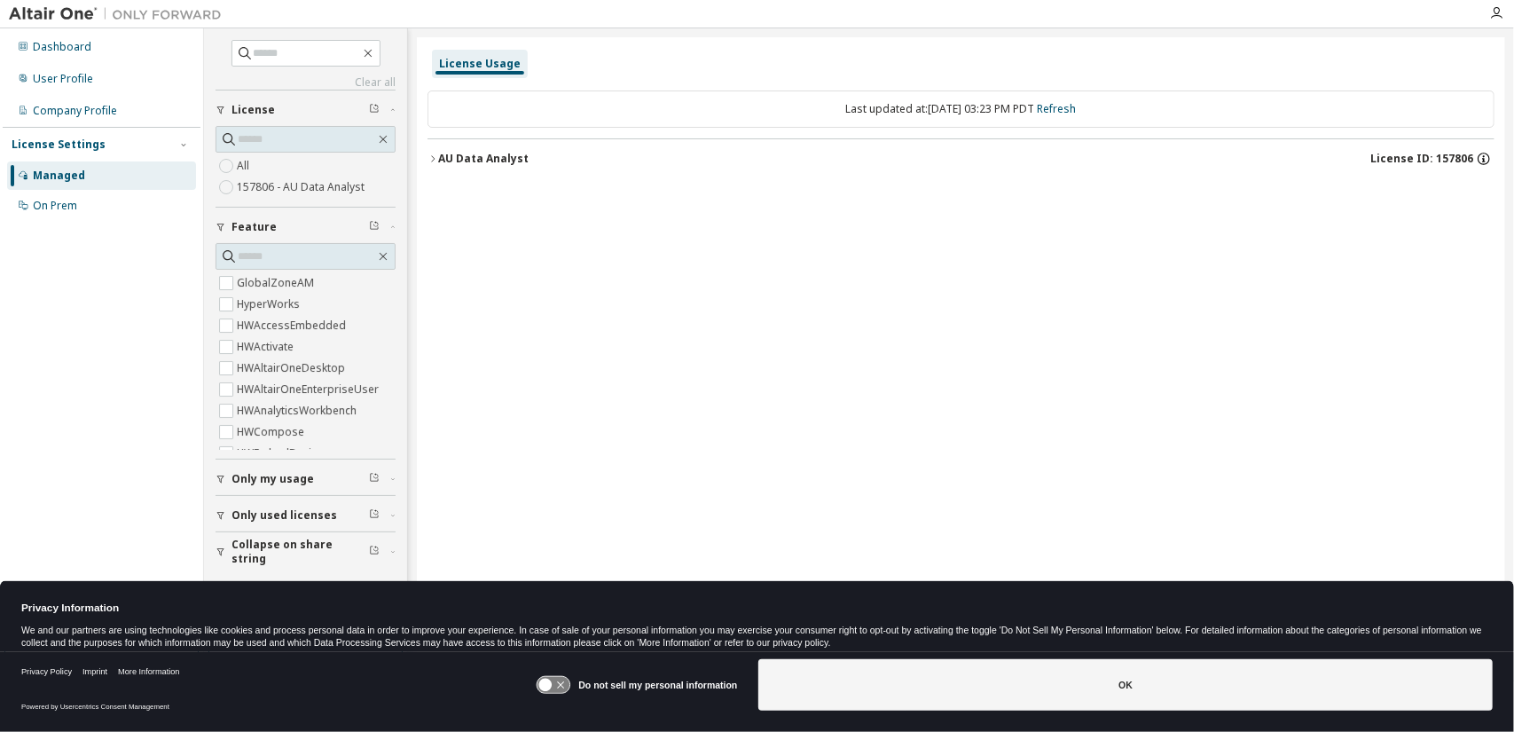
click at [1483, 156] on icon "button" at bounding box center [1484, 159] width 16 height 16
